Goal: Task Accomplishment & Management: Manage account settings

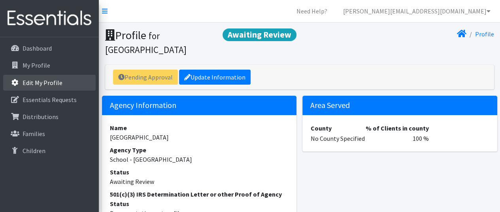
click at [39, 80] on p "Edit My Profile" at bounding box center [43, 83] width 40 height 8
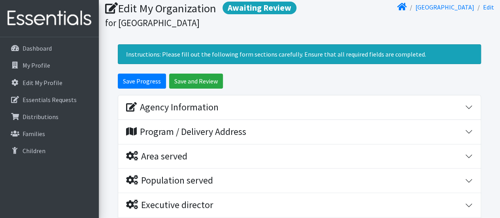
scroll to position [39, 0]
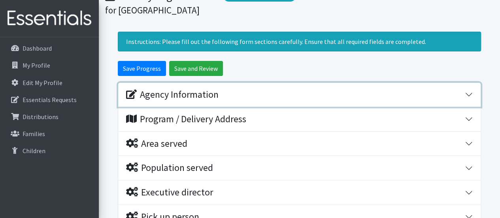
click at [200, 93] on div "Agency Information" at bounding box center [172, 94] width 92 height 11
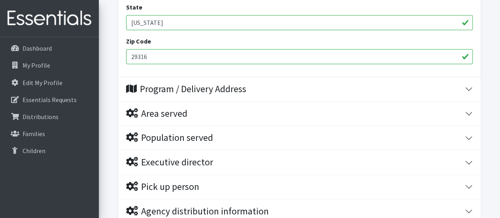
scroll to position [434, 0]
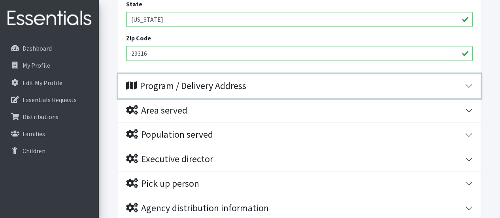
click at [196, 86] on div "Program / Delivery Address" at bounding box center [186, 85] width 120 height 11
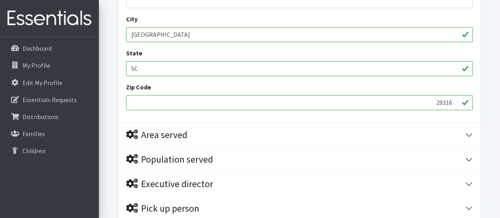
scroll to position [632, 0]
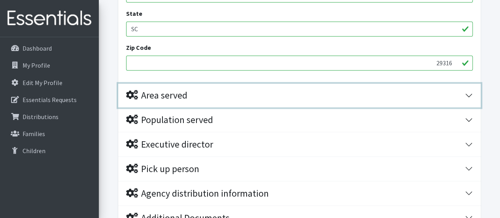
click at [192, 98] on div "Area served" at bounding box center [295, 95] width 338 height 11
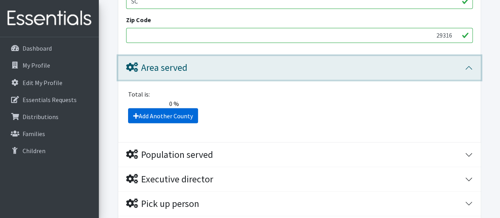
scroll to position [711, 0]
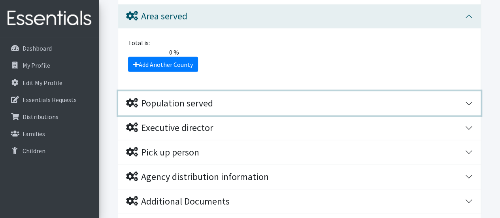
click at [176, 102] on div "Population served" at bounding box center [169, 102] width 87 height 11
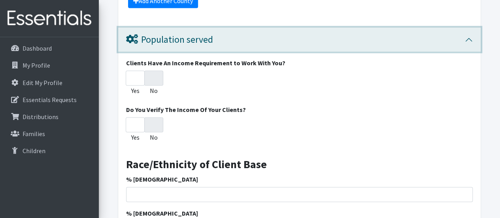
scroll to position [790, 0]
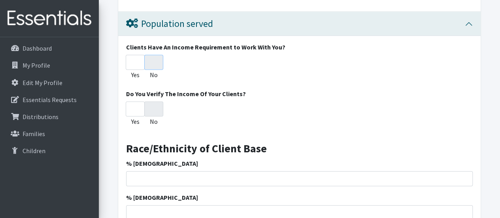
click at [156, 63] on input "No" at bounding box center [153, 62] width 19 height 15
radio input "true"
click at [154, 109] on input "No" at bounding box center [153, 108] width 19 height 15
radio input "true"
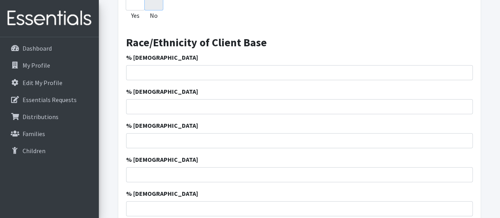
scroll to position [908, 0]
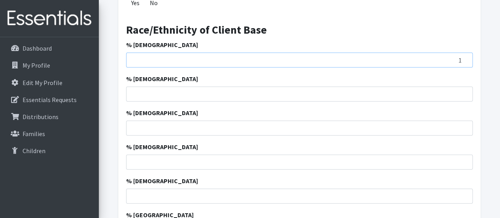
click at [463, 55] on input "1" at bounding box center [299, 60] width 346 height 15
click at [467, 55] on input "2" at bounding box center [299, 60] width 346 height 15
click at [464, 60] on input "1" at bounding box center [299, 60] width 346 height 15
type input "0"
click at [464, 60] on input "0" at bounding box center [299, 60] width 346 height 15
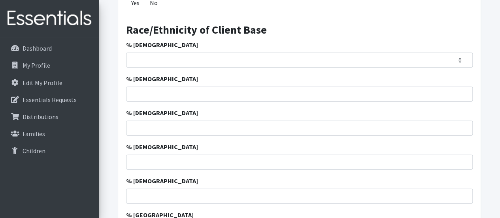
click at [403, 41] on div "% African American 0" at bounding box center [299, 54] width 346 height 28
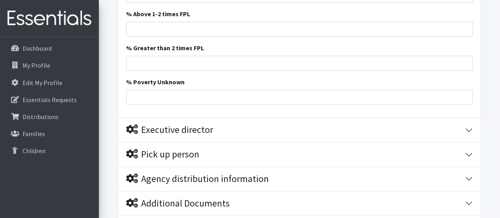
scroll to position [1303, 0]
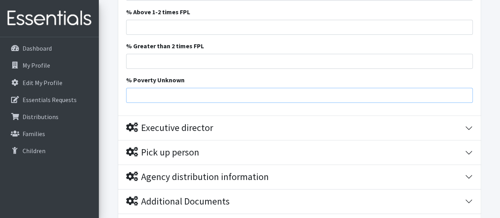
click at [233, 96] on input "% Poverty Unknown" at bounding box center [299, 95] width 346 height 15
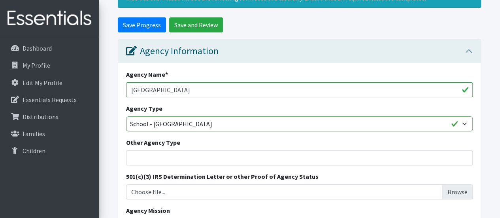
scroll to position [0, 0]
